Goal: Task Accomplishment & Management: Manage account settings

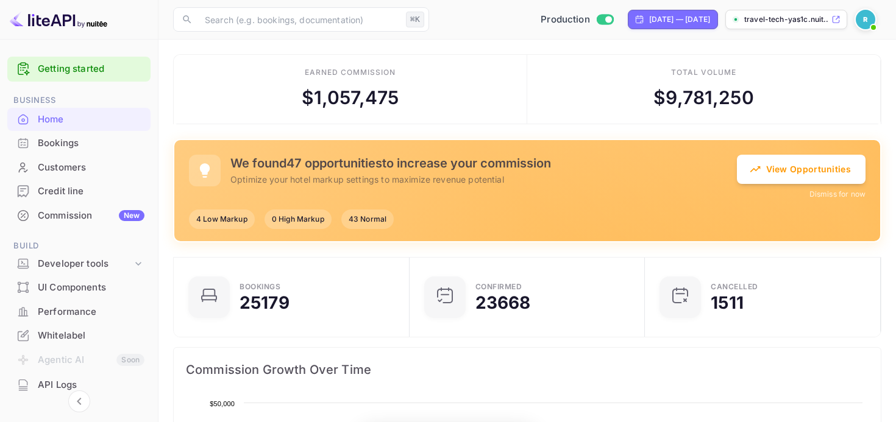
scroll to position [198, 229]
click at [68, 212] on div "Commission New" at bounding box center [91, 216] width 107 height 14
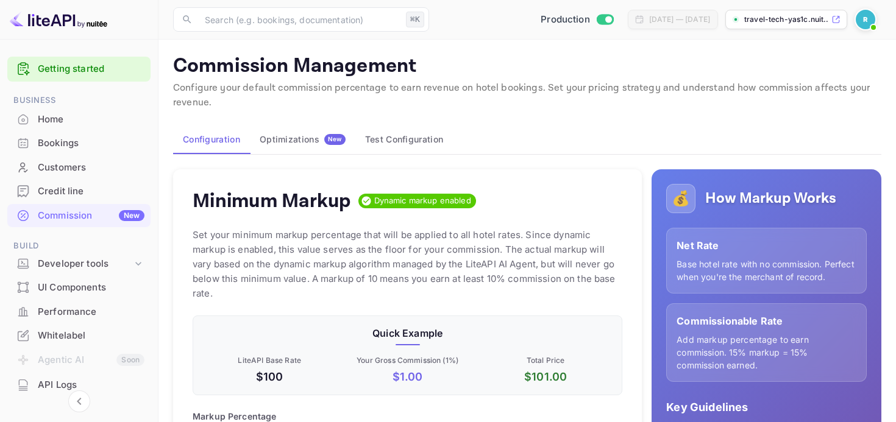
scroll to position [216, 430]
click at [316, 143] on div "Optimizations New" at bounding box center [303, 139] width 86 height 11
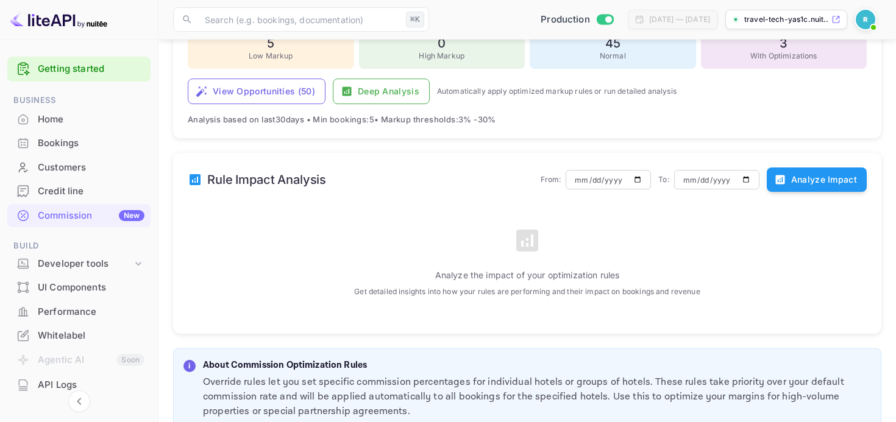
scroll to position [287, 0]
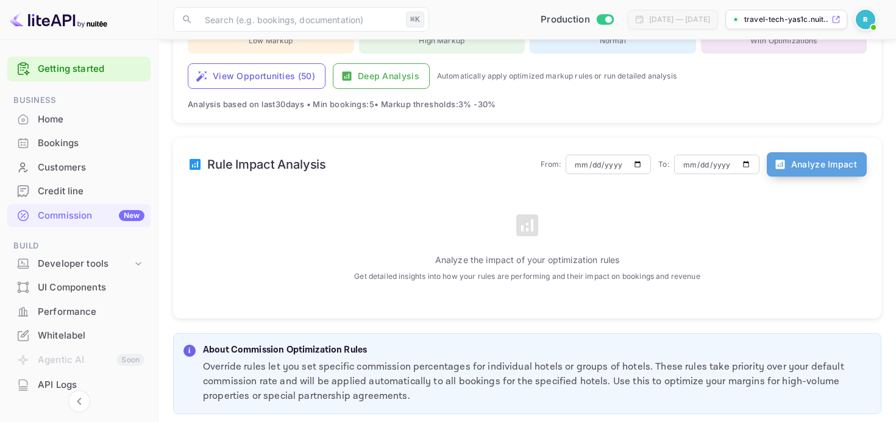
click at [800, 166] on button "Analyze Impact" at bounding box center [817, 164] width 100 height 24
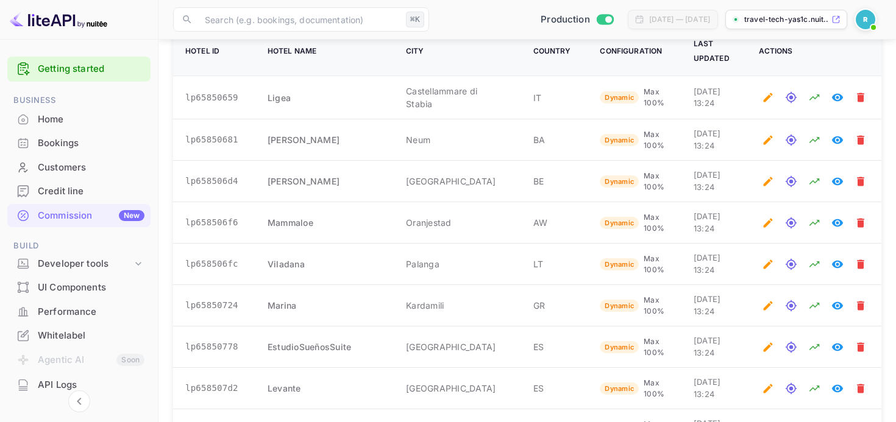
scroll to position [1025, 0]
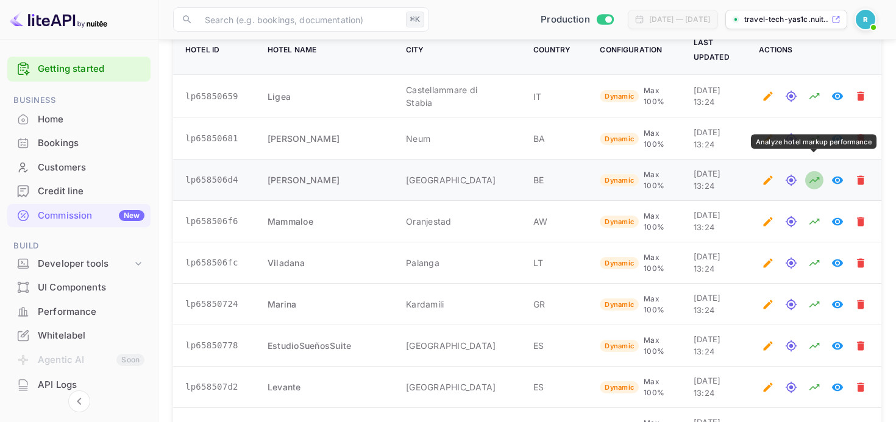
click at [820, 171] on button "Analyze hotel markup performance" at bounding box center [814, 180] width 18 height 18
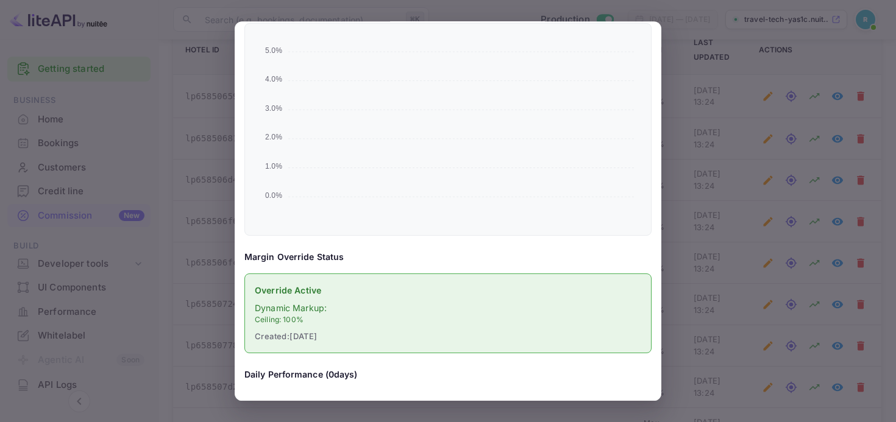
scroll to position [0, 0]
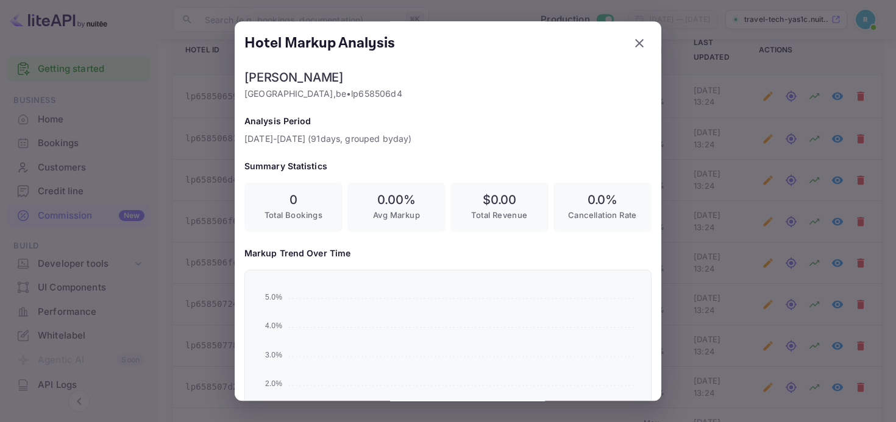
click at [207, 180] on div at bounding box center [448, 211] width 896 height 422
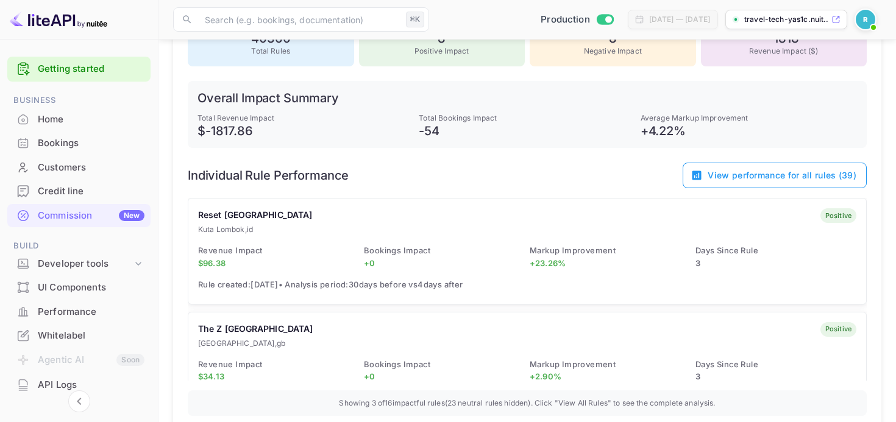
scroll to position [458, 0]
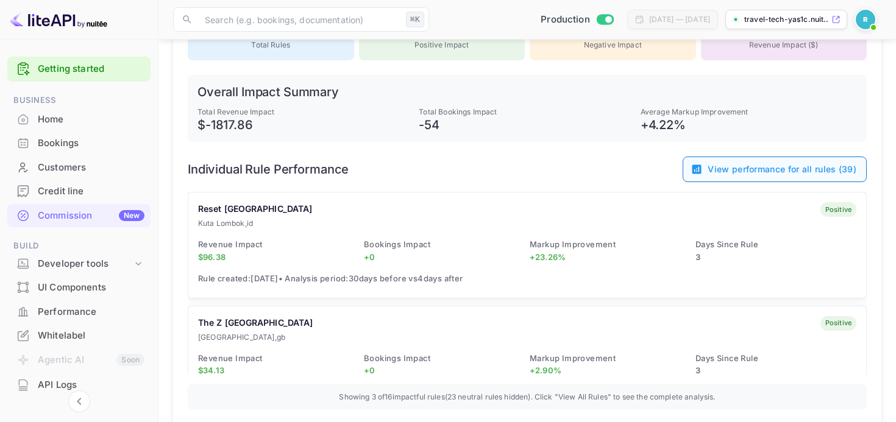
click at [727, 179] on button "View performance for all rules ( 39 )" at bounding box center [775, 170] width 184 height 26
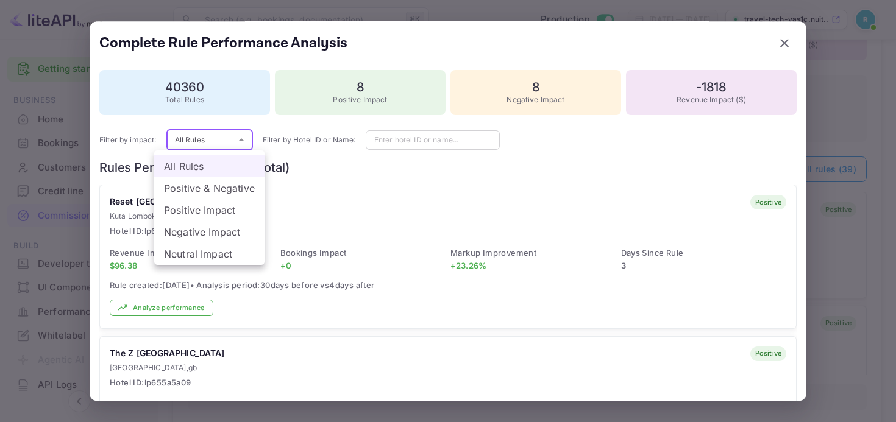
click at [210, 233] on li "Negative Impact" at bounding box center [209, 232] width 110 height 22
type input "negative"
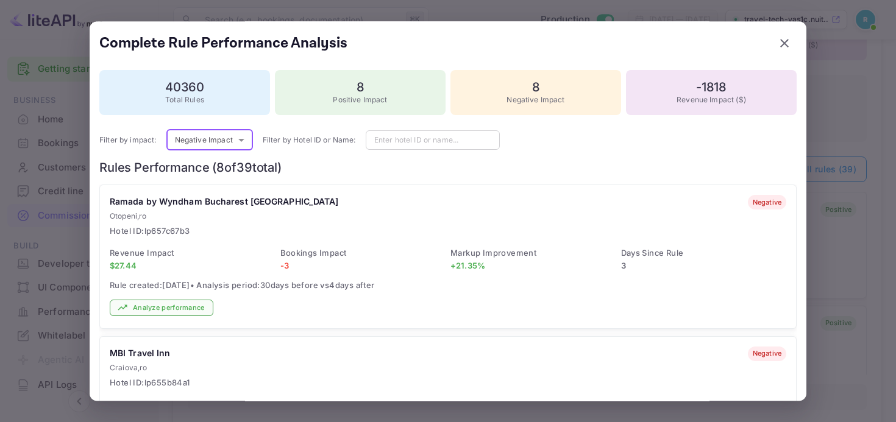
click at [149, 307] on button "Analyze performance" at bounding box center [162, 308] width 104 height 16
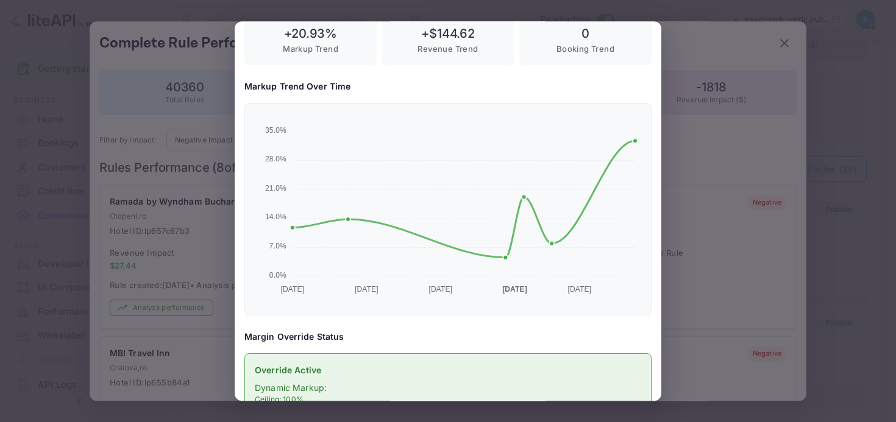
scroll to position [256, 0]
click at [205, 266] on div at bounding box center [448, 211] width 896 height 422
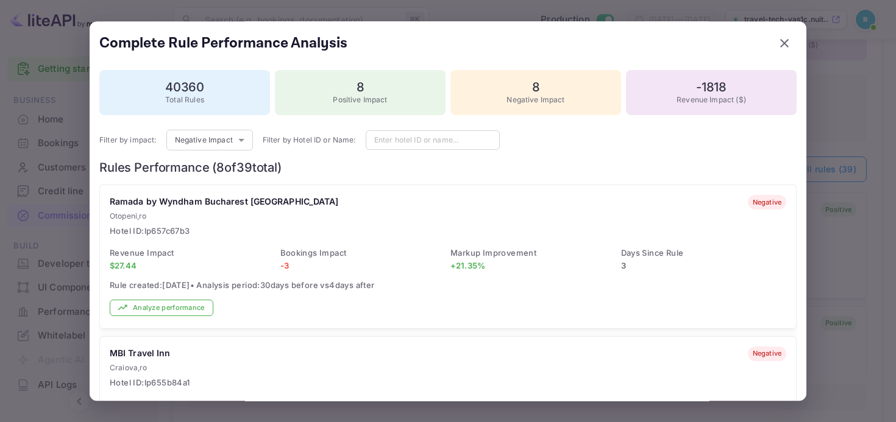
scroll to position [0, 0]
click at [54, 222] on div at bounding box center [448, 211] width 896 height 422
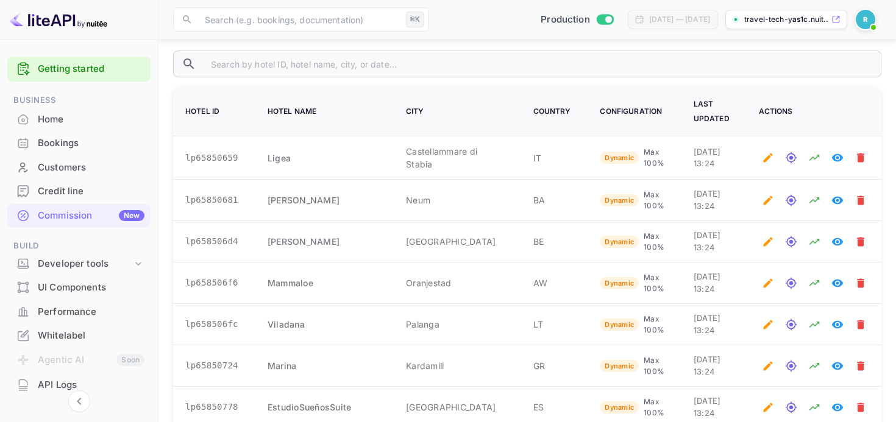
scroll to position [967, 0]
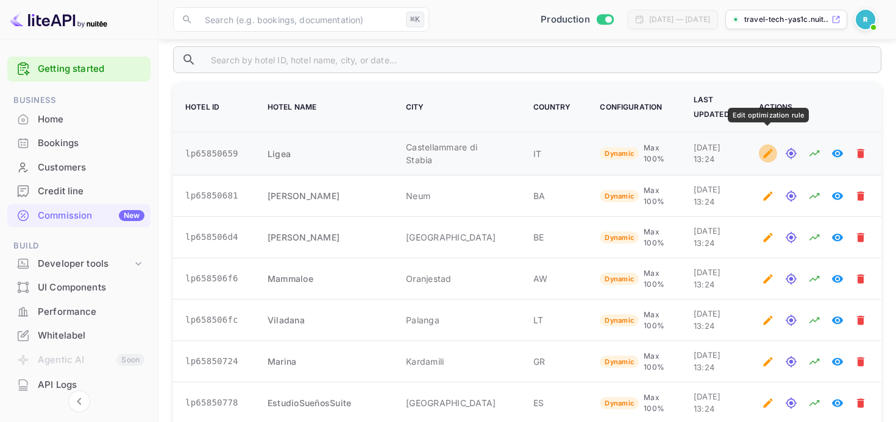
click at [766, 148] on icon "Edit optimization rule" at bounding box center [768, 154] width 12 height 12
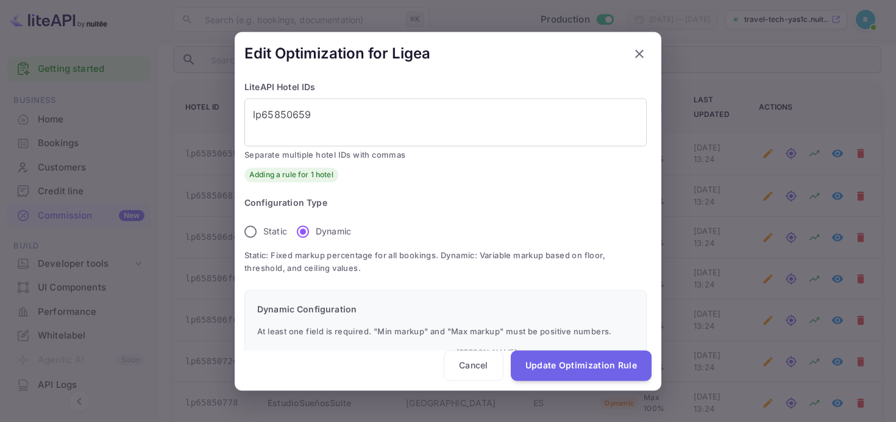
scroll to position [155, 0]
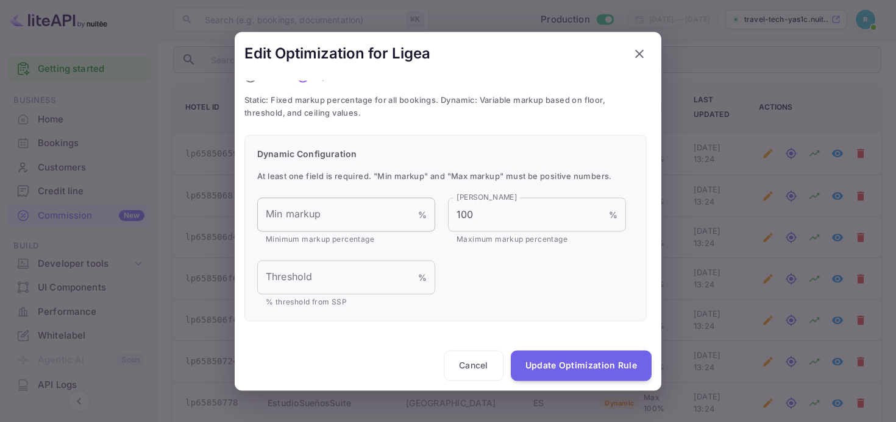
click at [320, 210] on input "Min markup" at bounding box center [337, 215] width 161 height 34
type input "10"
click at [636, 51] on icon "button" at bounding box center [639, 53] width 9 height 9
radio input "true"
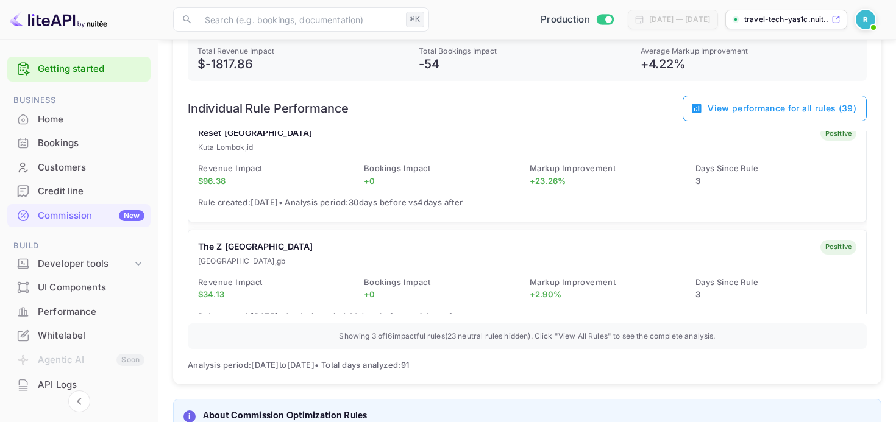
scroll to position [7, 0]
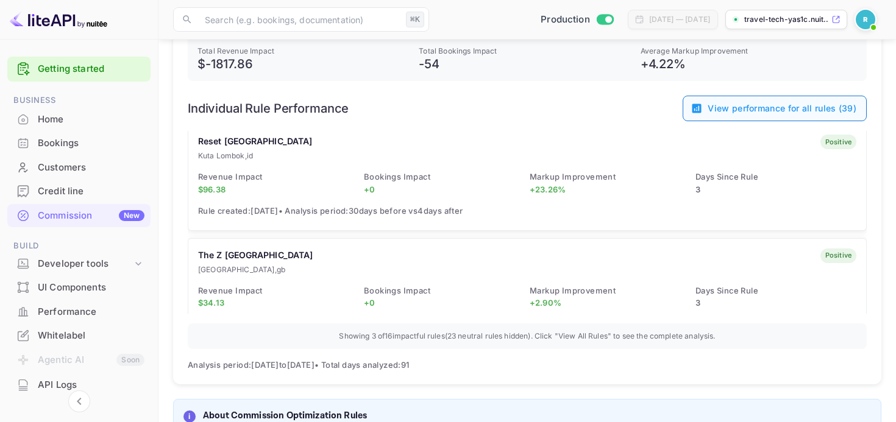
click at [761, 115] on button "View performance for all rules ( 39 )" at bounding box center [775, 109] width 184 height 26
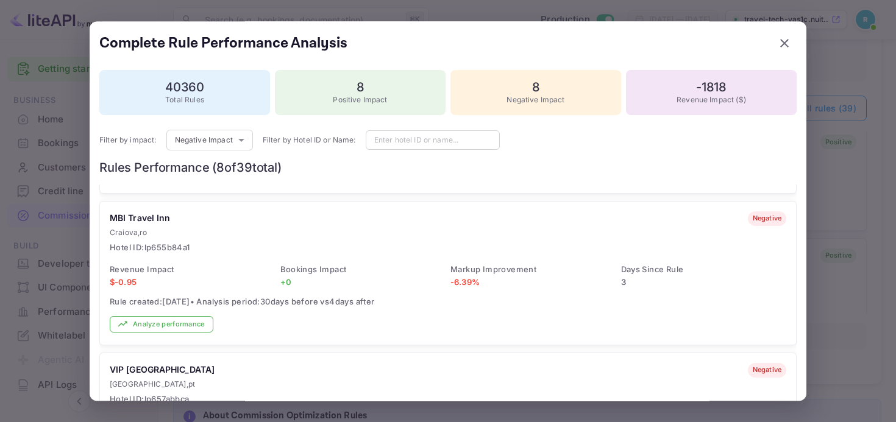
scroll to position [136, 0]
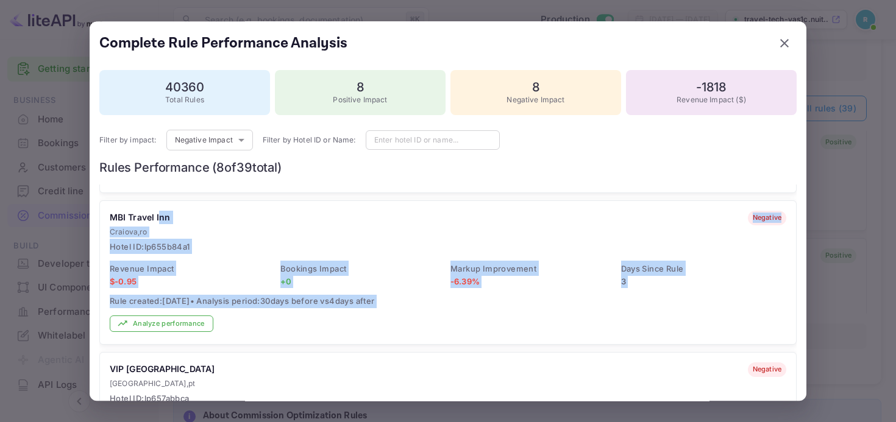
drag, startPoint x: 159, startPoint y: 212, endPoint x: 410, endPoint y: 320, distance: 273.0
click at [410, 320] on div "MBI Travel Inn [GEOGRAPHIC_DATA] , [GEOGRAPHIC_DATA] ID: lp655b84a1 negative Re…" at bounding box center [448, 272] width 696 height 143
click at [539, 251] on div "MBI Travel Inn [GEOGRAPHIC_DATA] , [GEOGRAPHIC_DATA] ID: lp655b84a1 negative" at bounding box center [448, 232] width 677 height 43
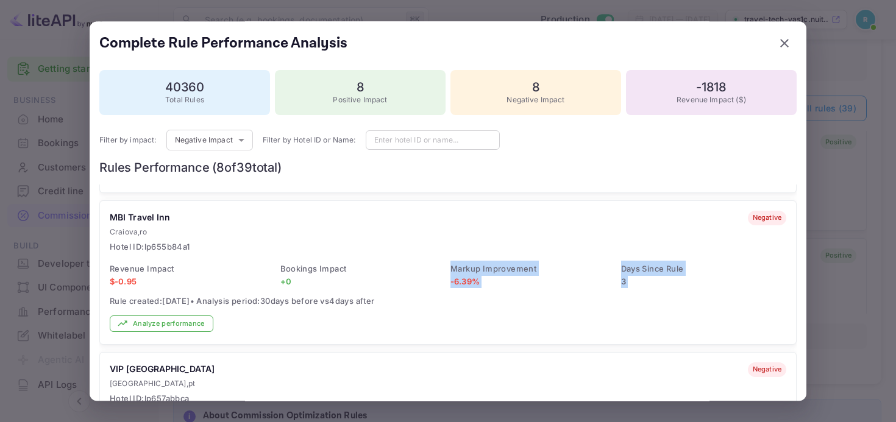
drag, startPoint x: 457, startPoint y: 254, endPoint x: 457, endPoint y: 293, distance: 39.0
click at [457, 293] on div "MBI Travel Inn [GEOGRAPHIC_DATA] , [GEOGRAPHIC_DATA] ID: lp655b84a1 negative Re…" at bounding box center [448, 272] width 696 height 143
click at [513, 271] on span "Markup Improvement" at bounding box center [493, 269] width 86 height 10
click at [189, 321] on button "Analyze performance" at bounding box center [162, 324] width 104 height 16
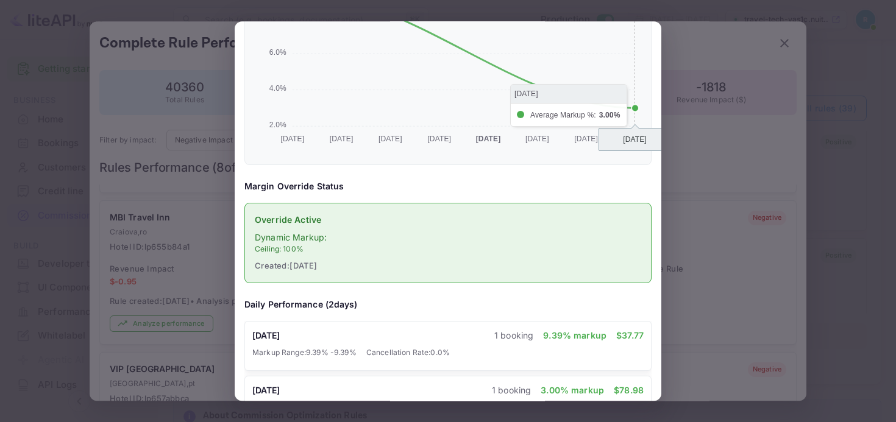
scroll to position [444, 0]
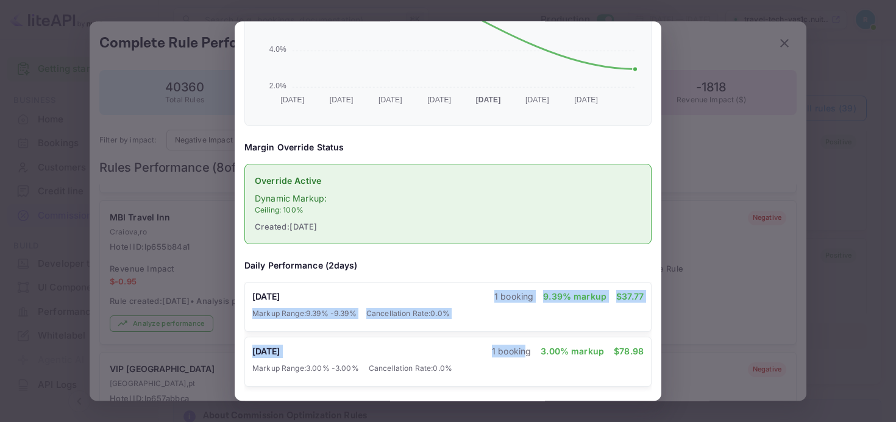
drag, startPoint x: 529, startPoint y: 350, endPoint x: 475, endPoint y: 293, distance: 78.0
click at [475, 293] on div "[DATE] 1 booking 9.39 % markup $ 37.77 Markup Range: 9.39 % - 9.39 % Cancellati…" at bounding box center [447, 337] width 407 height 110
click at [475, 293] on div "[DATE] 1 booking 9.39 % markup $ 37.77" at bounding box center [447, 296] width 391 height 13
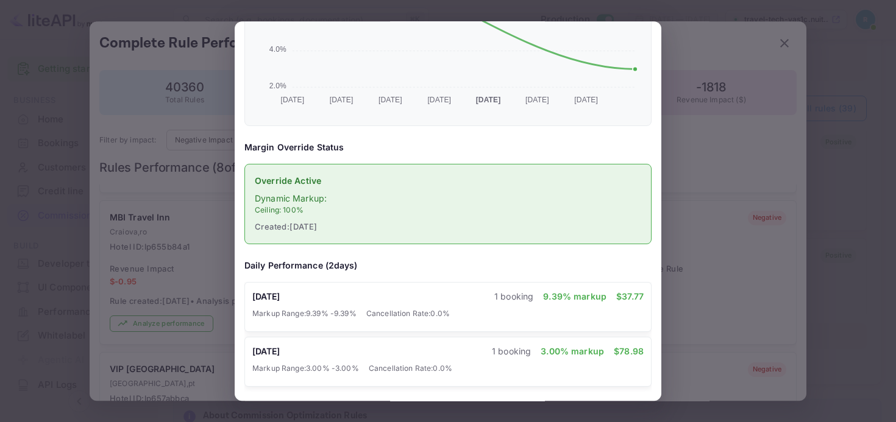
click at [187, 214] on div at bounding box center [448, 211] width 896 height 422
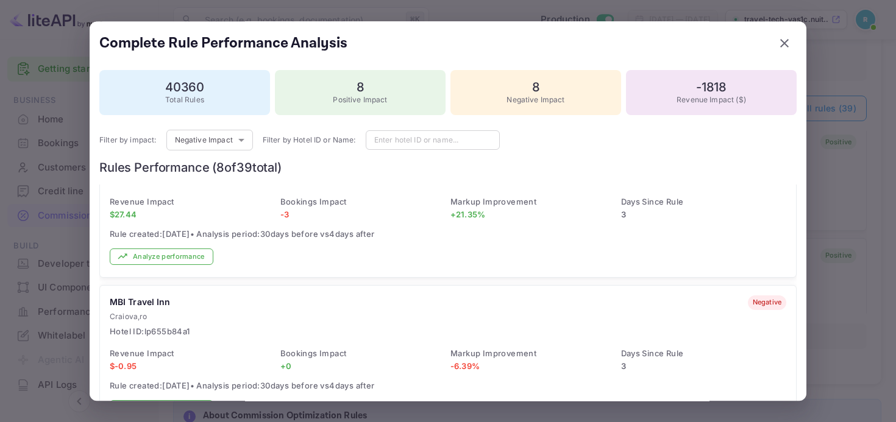
scroll to position [0, 0]
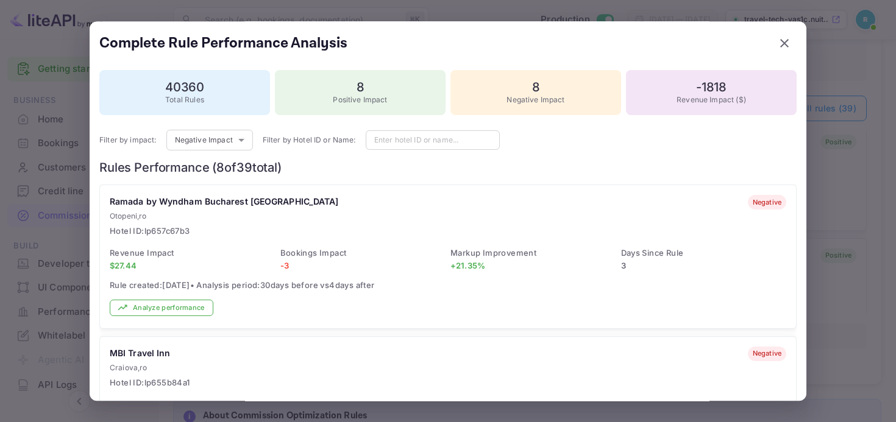
click at [845, 193] on div at bounding box center [448, 211] width 896 height 422
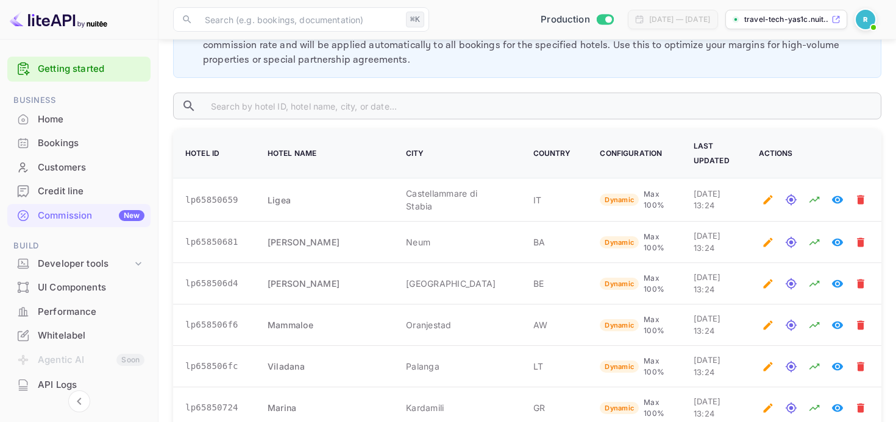
scroll to position [940, 0]
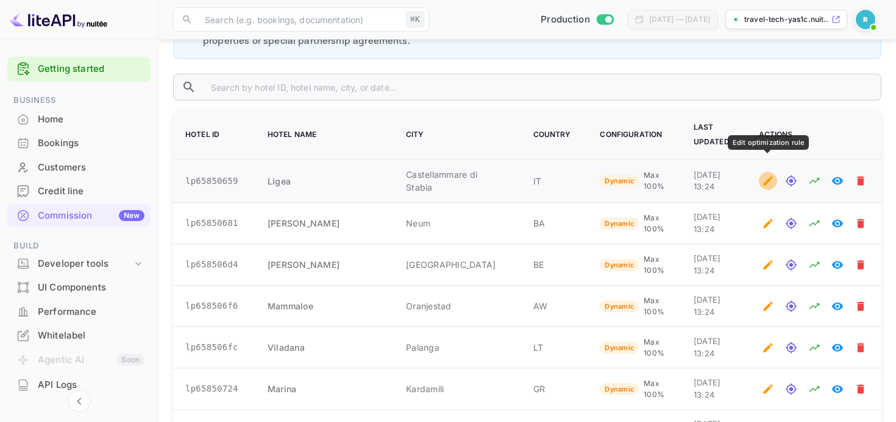
click at [765, 175] on icon "Edit optimization rule" at bounding box center [768, 181] width 12 height 12
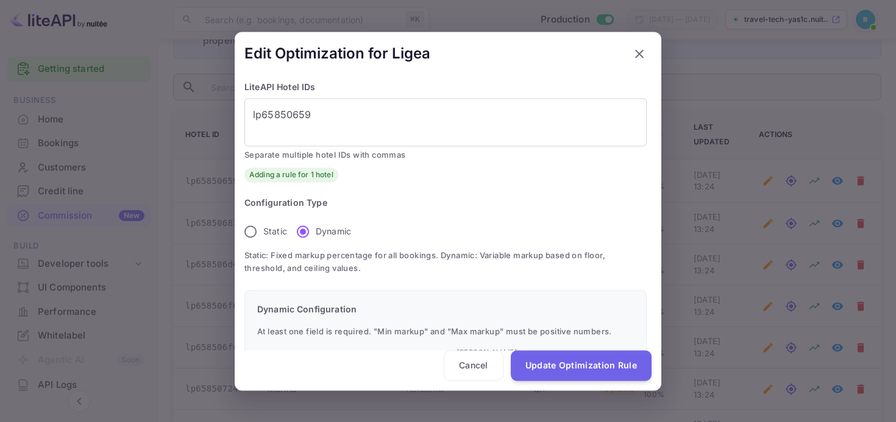
scroll to position [155, 0]
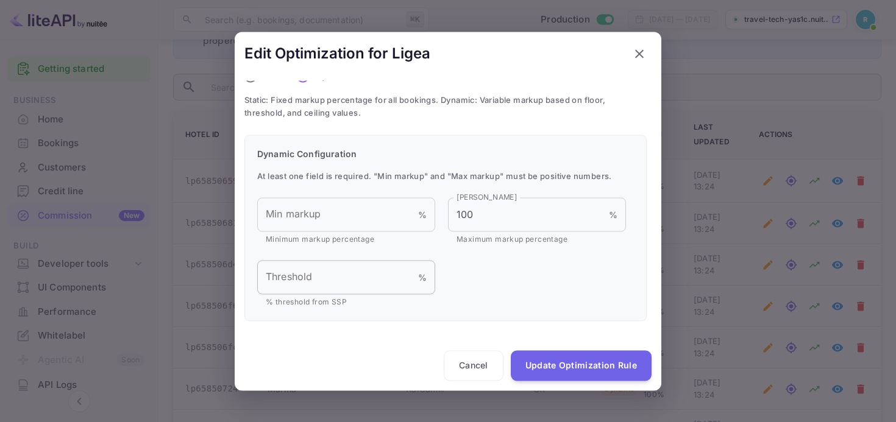
click at [347, 266] on input "Threshold" at bounding box center [337, 278] width 161 height 34
type input "-3"
click at [340, 312] on div "Dynamic Configuration At least one field is required. "Min markup" and "Max mar…" at bounding box center [445, 228] width 402 height 187
click at [463, 369] on button "Cancel" at bounding box center [474, 366] width 60 height 30
radio input "true"
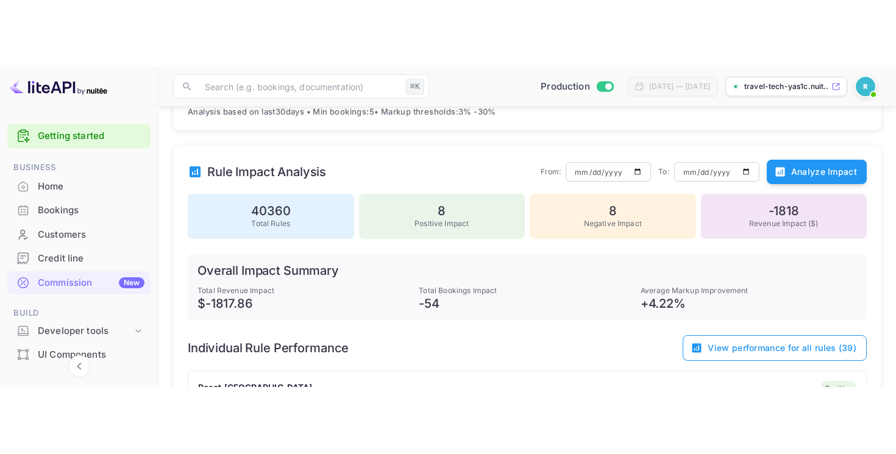
scroll to position [372, 0]
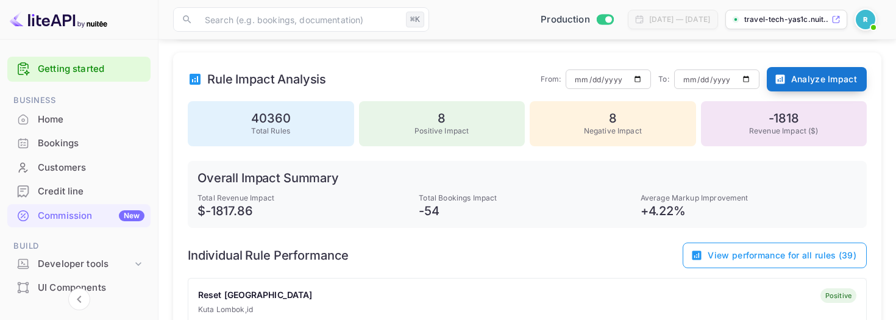
click at [814, 69] on button "Analyze Impact" at bounding box center [817, 79] width 100 height 24
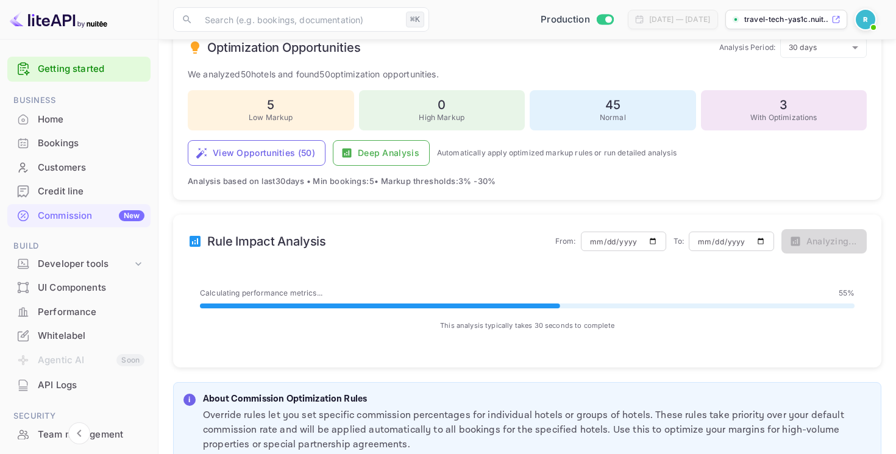
scroll to position [201, 0]
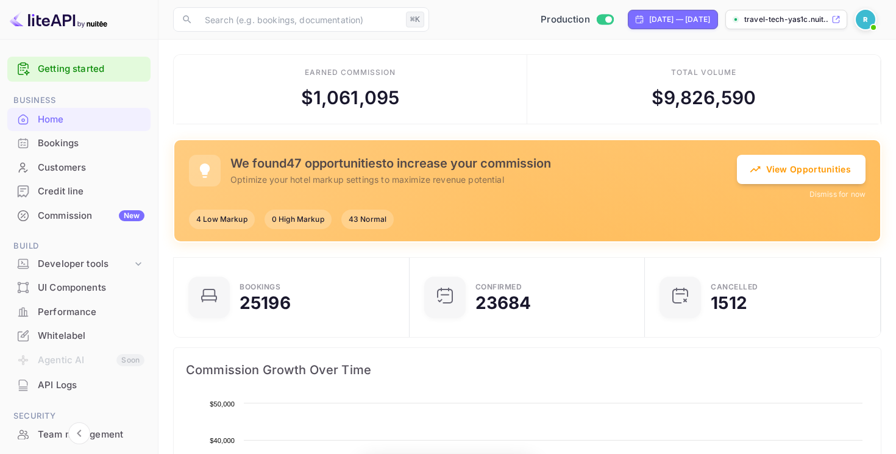
scroll to position [198, 229]
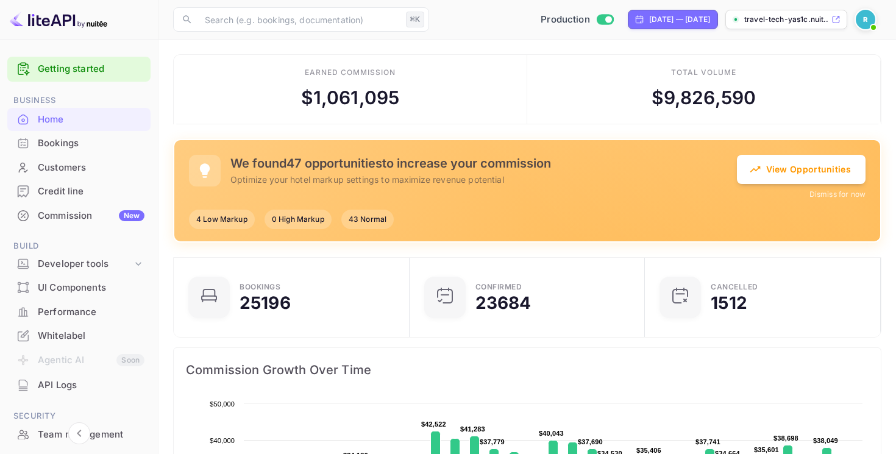
click at [864, 21] on img at bounding box center [866, 20] width 20 height 20
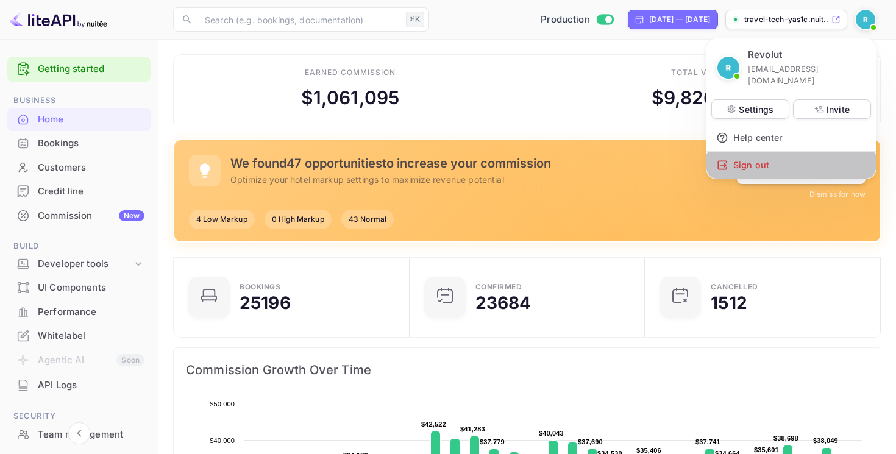
click at [767, 157] on div "Sign out" at bounding box center [790, 165] width 169 height 27
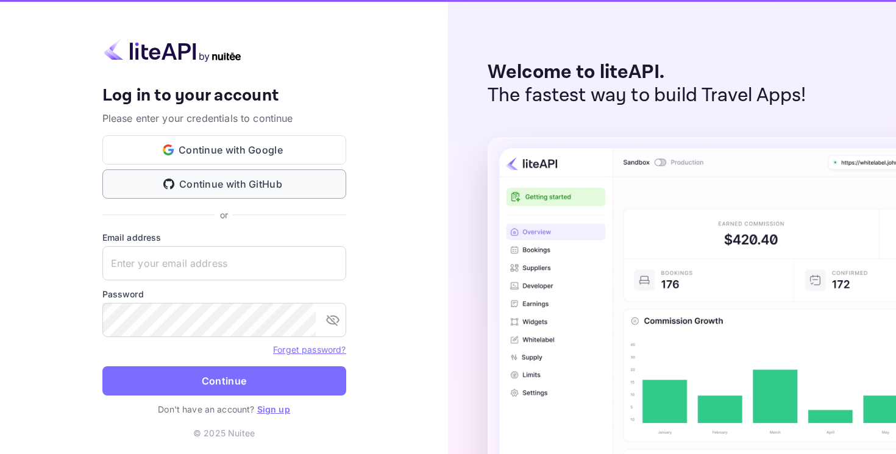
type input "n.valbusa+accel@nuitee.com"
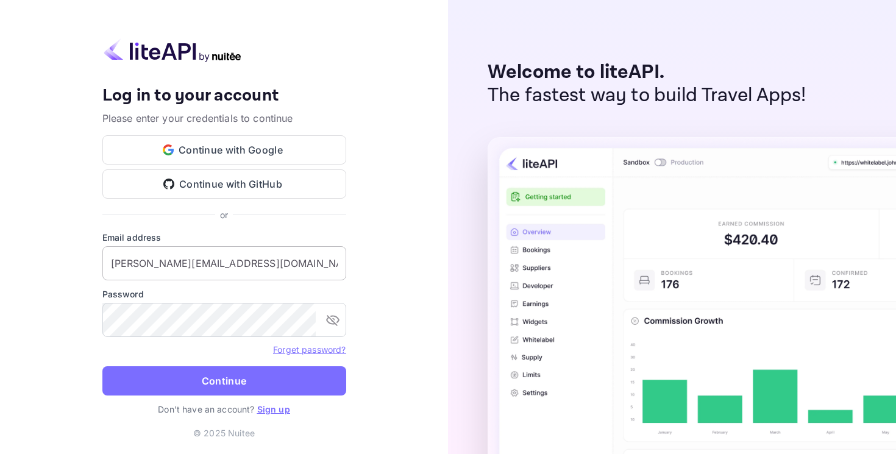
click at [247, 269] on input "n.valbusa+accel@nuitee.com" at bounding box center [224, 263] width 244 height 34
